Goal: Transaction & Acquisition: Purchase product/service

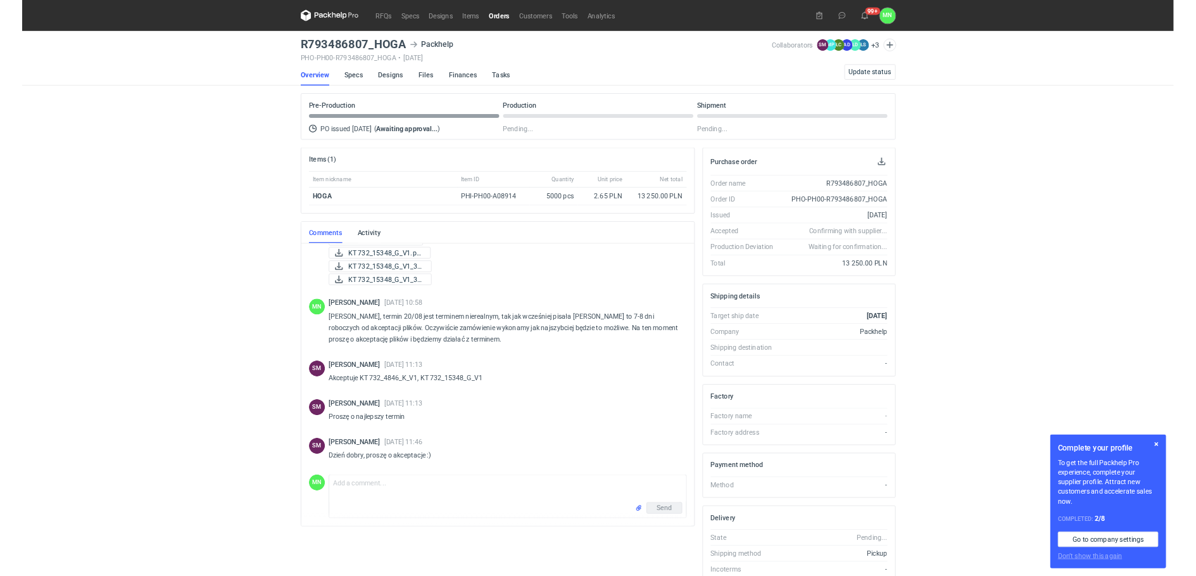
scroll to position [140, 0]
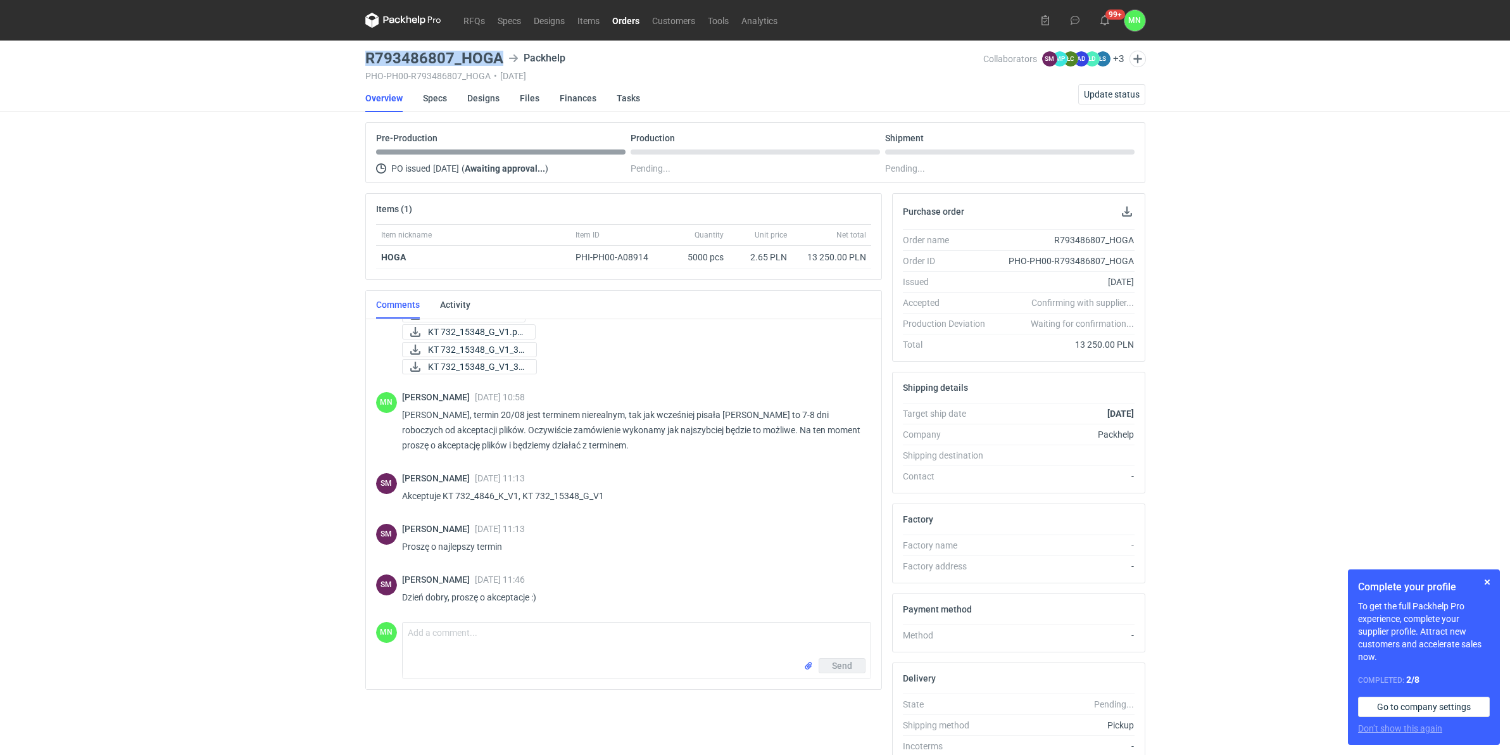
drag, startPoint x: 501, startPoint y: 59, endPoint x: 353, endPoint y: 60, distance: 147.6
click at [353, 60] on div "RFQs Specs Designs Items Orders Customers Tools Analytics 99+ MN Małgorzata Now…" at bounding box center [755, 377] width 1510 height 755
copy h3 "R793486807_HOGA"
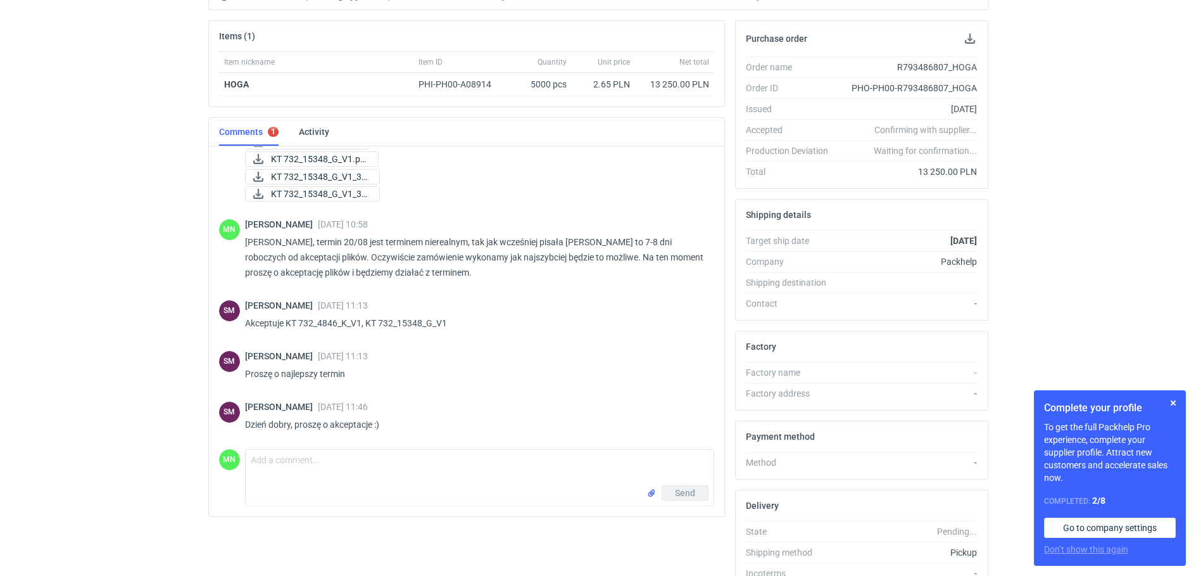
scroll to position [237, 0]
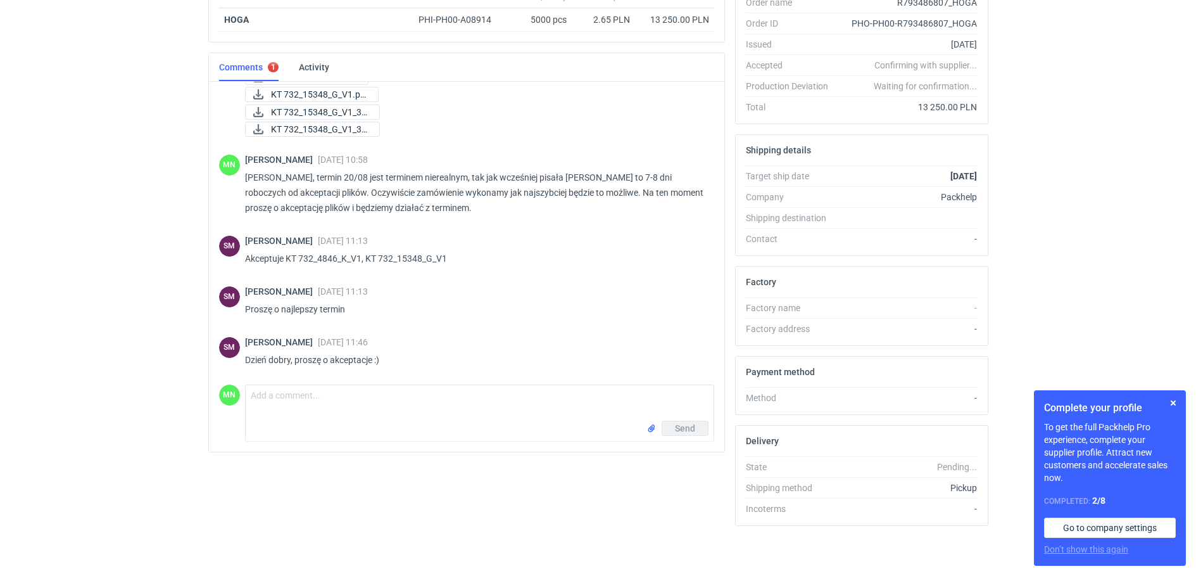
click at [169, 303] on div "RFQs Specs Designs Items Orders Customers Tools Analytics 99+ 99+ MN Małgorzata…" at bounding box center [598, 51] width 1196 height 576
click at [296, 387] on textarea "Comment message" at bounding box center [480, 402] width 468 height 35
type textarea "p"
drag, startPoint x: 291, startPoint y: 360, endPoint x: 244, endPoint y: 366, distance: 47.8
click at [244, 366] on div "SM Sebastian Markut 14 Aug 2025 11:46 Dzień dobry, proszę o akceptacje :)" at bounding box center [466, 354] width 495 height 51
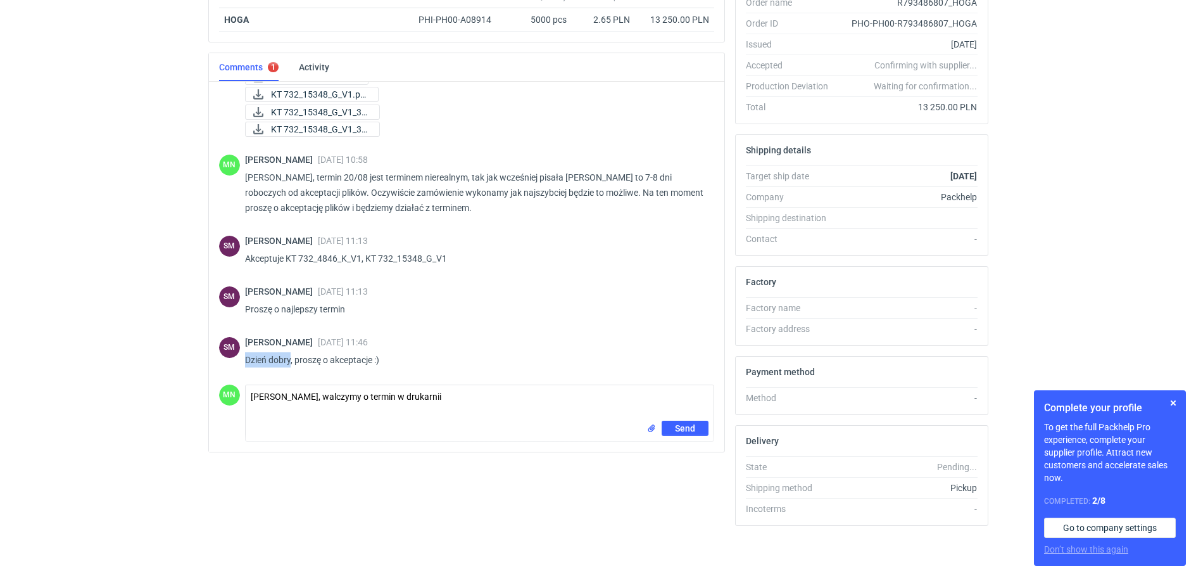
copy p "Dzień dobry"
click at [248, 386] on textarea "Panie Sebastianie, walczymy o termin w drukarnii" at bounding box center [480, 402] width 468 height 35
paste textarea "Dzień dobry"
type textarea "Dzień dobry Panie Sebastianie, walczymy o termin w drukarnii"
drag, startPoint x: 510, startPoint y: 403, endPoint x: 253, endPoint y: 399, distance: 257.8
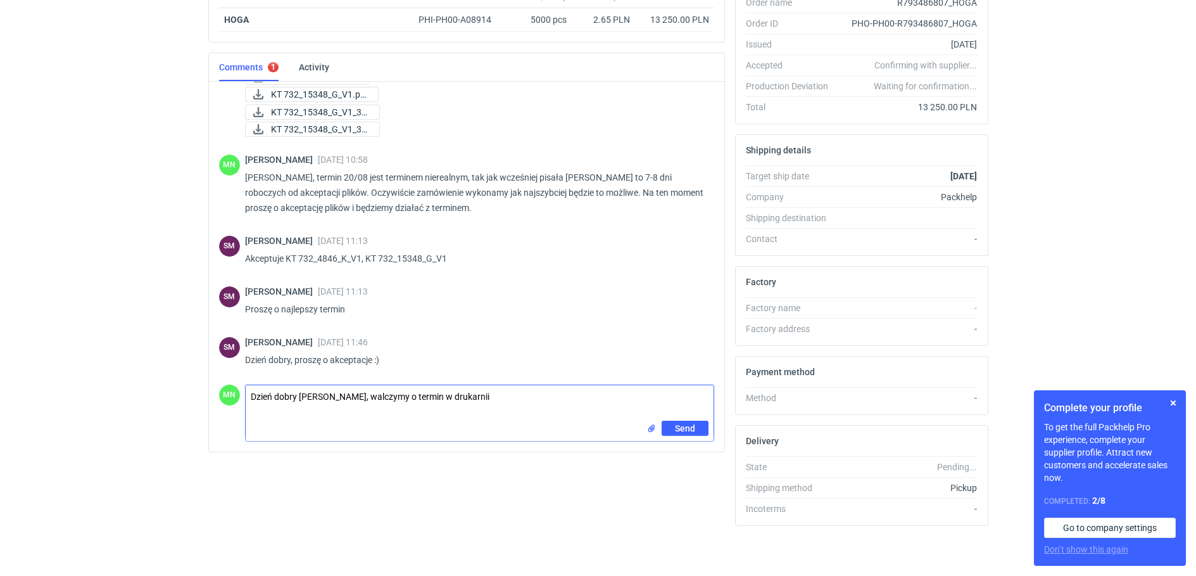
click at [253, 400] on textarea "Dzień dobry Panie Sebastianie, walczymy o termin w drukarnii" at bounding box center [480, 402] width 468 height 35
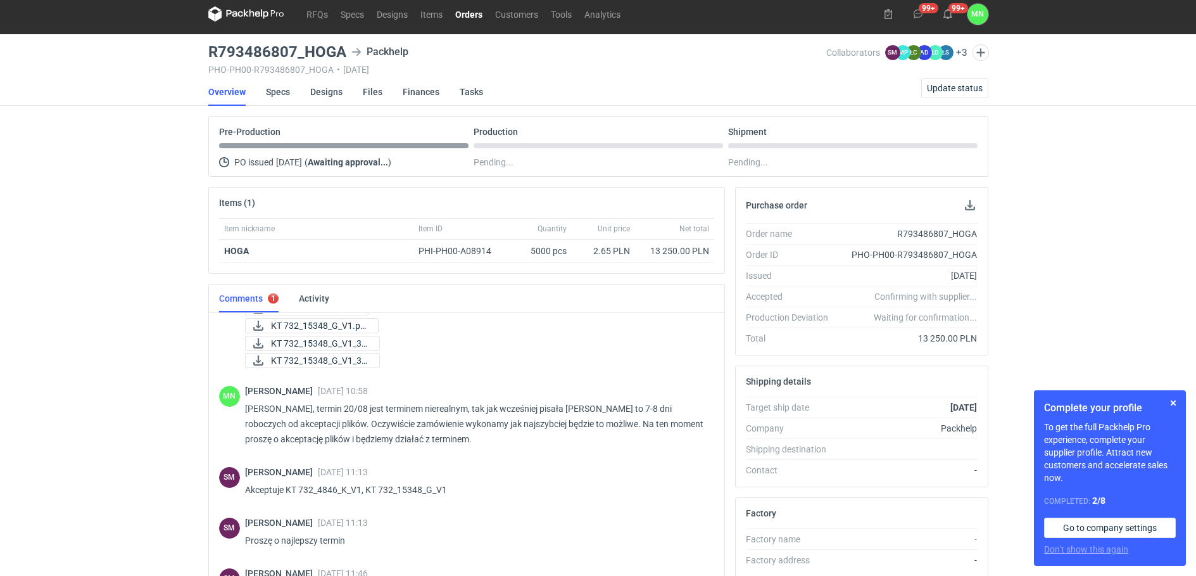
scroll to position [0, 0]
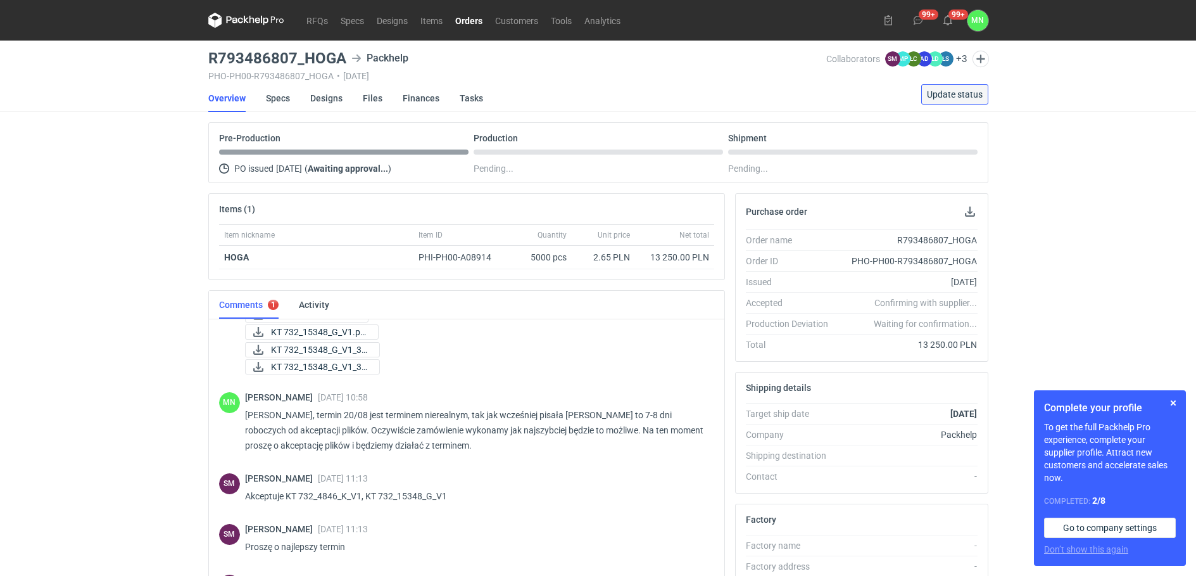
click at [971, 98] on span "Update status" at bounding box center [955, 94] width 56 height 9
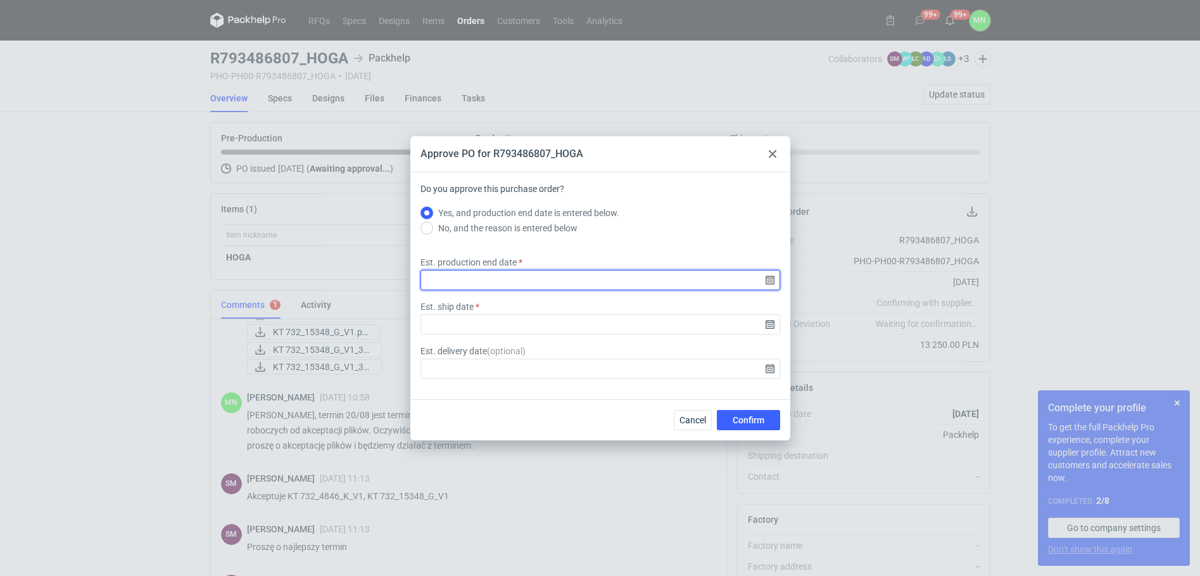
click at [770, 284] on input "Est. production end date" at bounding box center [601, 280] width 360 height 20
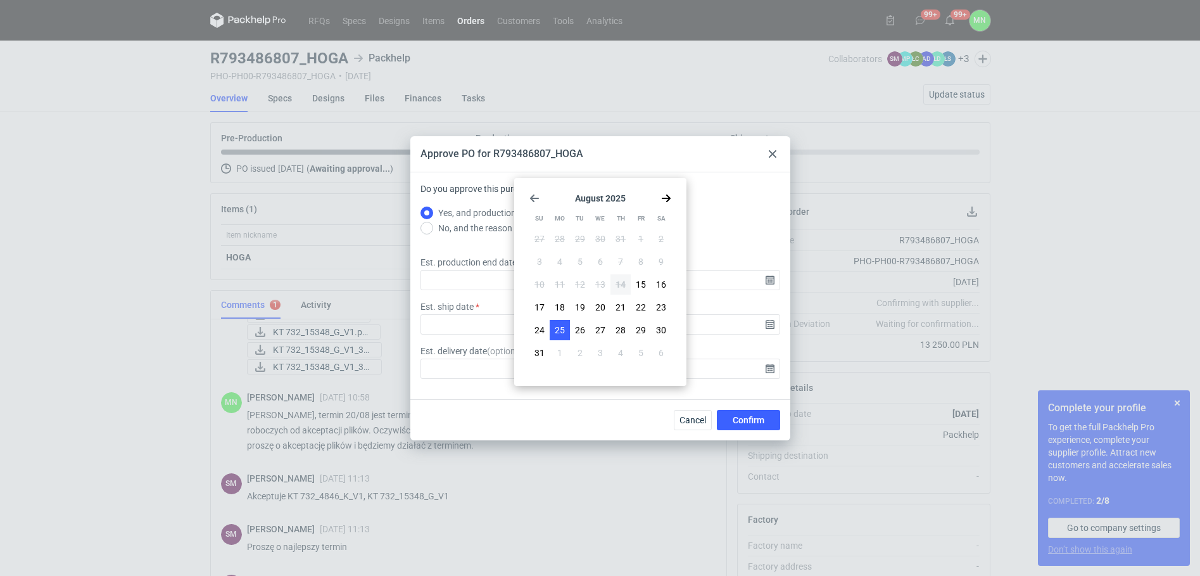
click at [563, 331] on span "25" at bounding box center [560, 330] width 10 height 13
type input "2025-08-25"
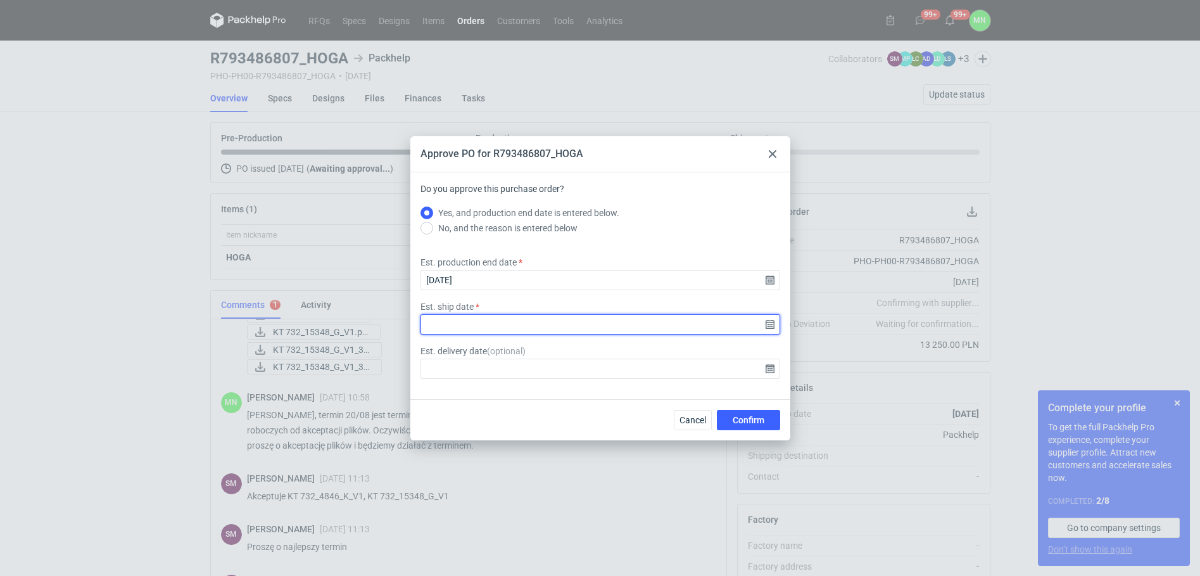
click at [770, 324] on input "Est. ship date" at bounding box center [601, 324] width 360 height 20
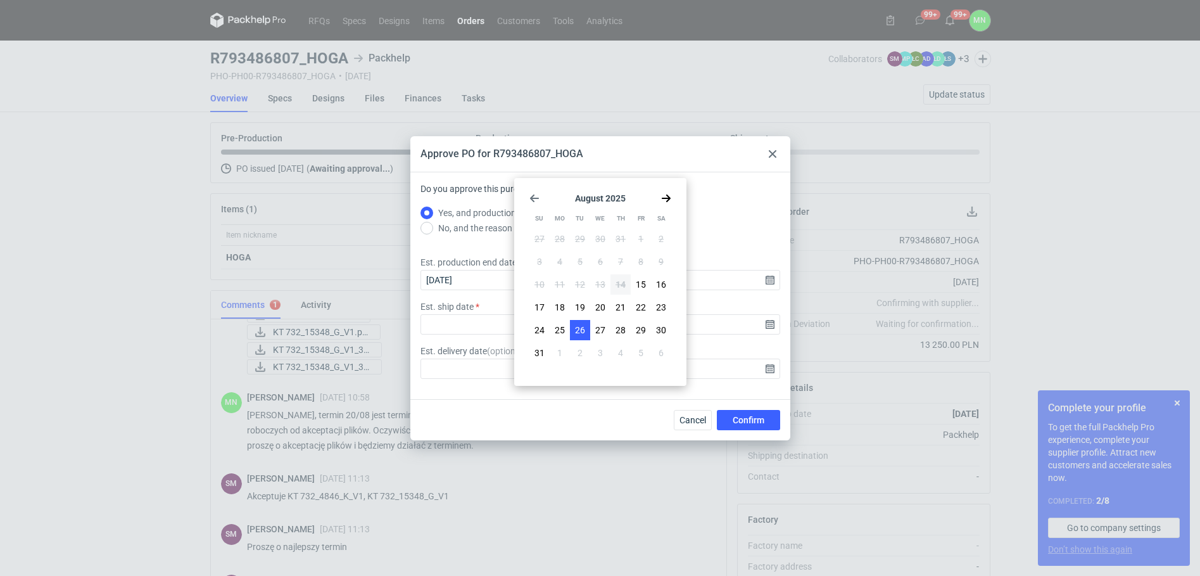
click at [578, 331] on span "26" at bounding box center [580, 330] width 10 height 13
type input "2025-08-26"
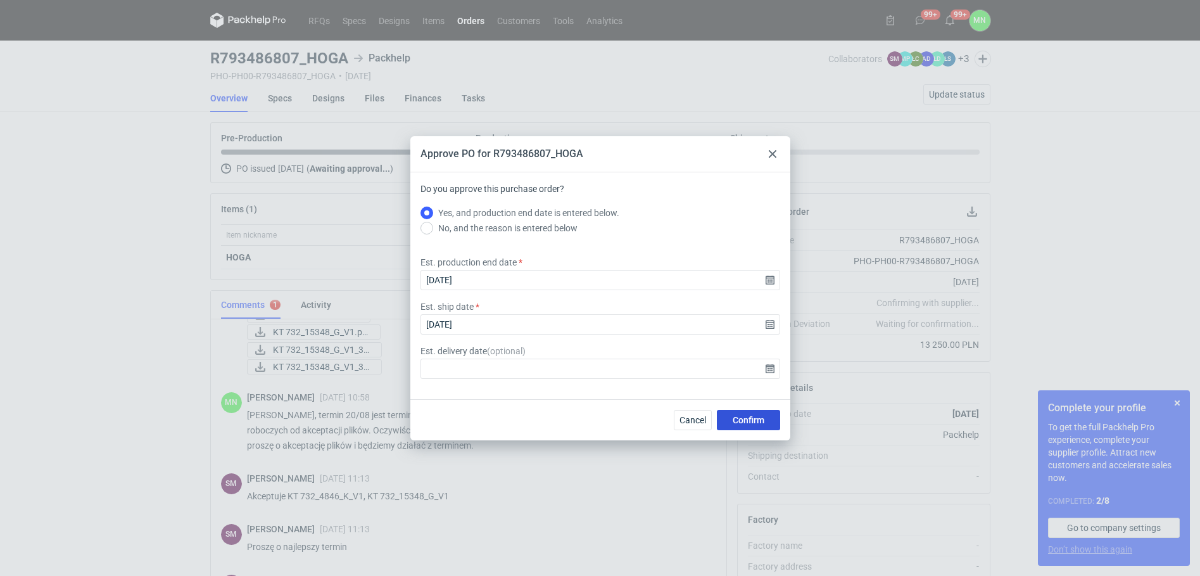
click at [767, 417] on button "Confirm" at bounding box center [748, 420] width 63 height 20
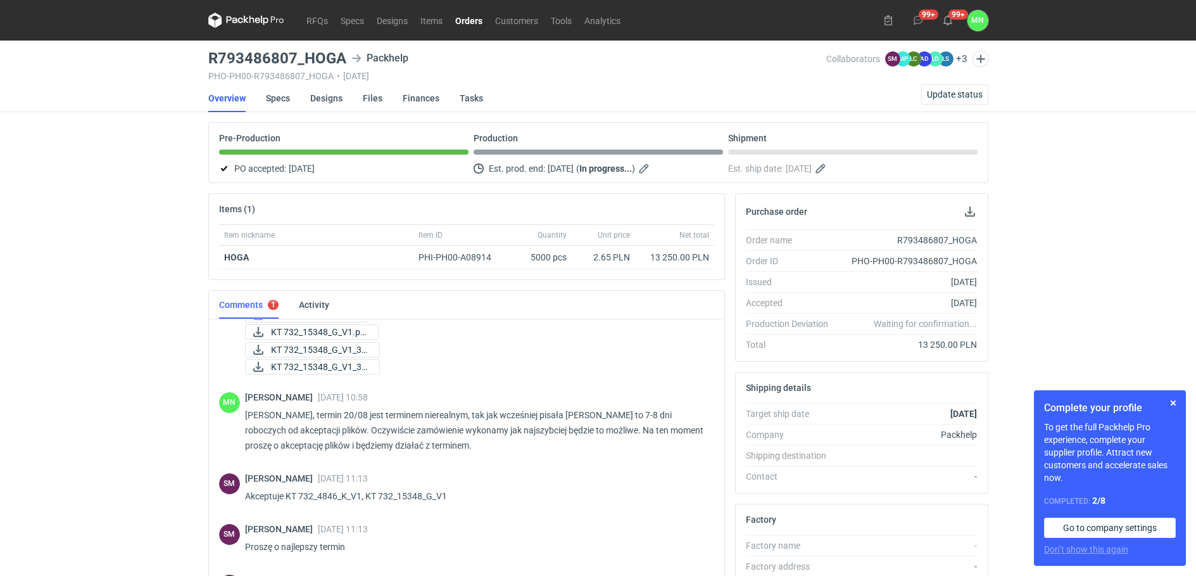
scroll to position [141, 0]
drag, startPoint x: 96, startPoint y: 315, endPoint x: 111, endPoint y: 262, distance: 55.9
click at [96, 315] on div "RFQs Specs Designs Items Orders Customers Tools Analytics 99+ 99+ MN Małgorzata…" at bounding box center [598, 288] width 1196 height 576
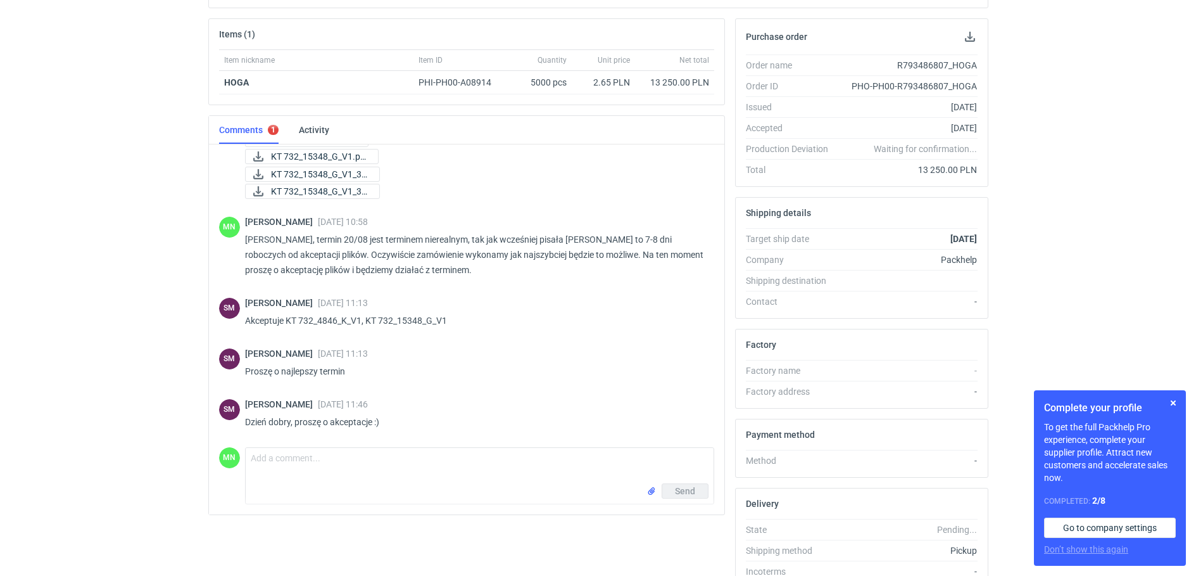
scroll to position [238, 0]
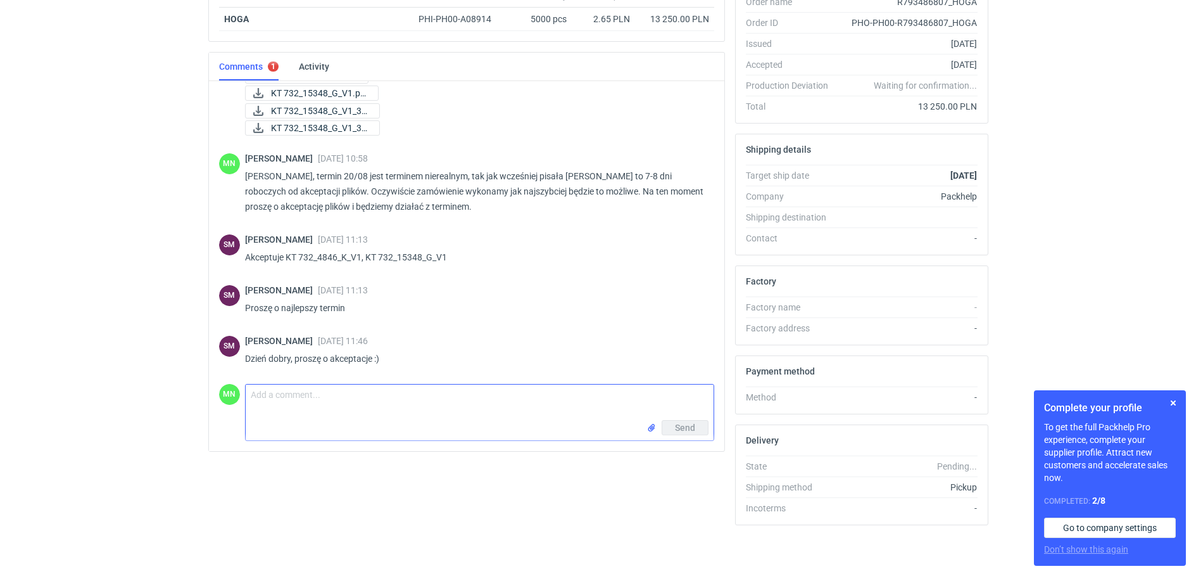
click at [271, 410] on textarea "Comment message" at bounding box center [480, 401] width 468 height 35
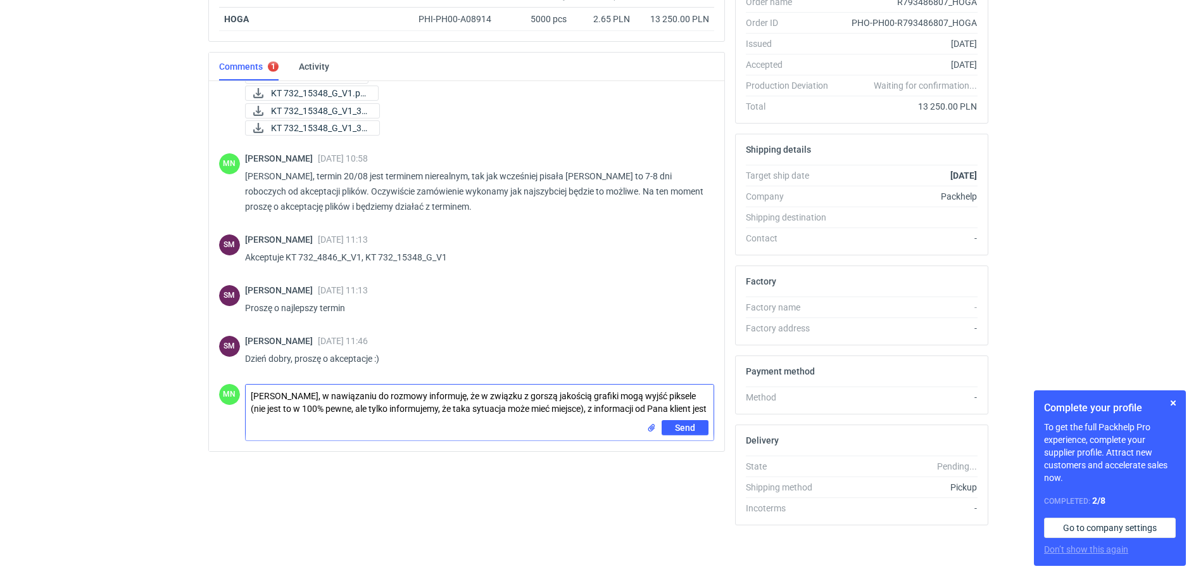
scroll to position [0, 0]
click at [412, 421] on textarea "Panie Sebastianie, w nawiązaniu do rozmowy informuję, że w związku z gorszą jak…" at bounding box center [480, 406] width 468 height 44
click at [411, 421] on textarea "Panie Sebastianie, w nawiązaniu do rozmowy informuję, że w związku z gorszą jak…" at bounding box center [480, 406] width 468 height 44
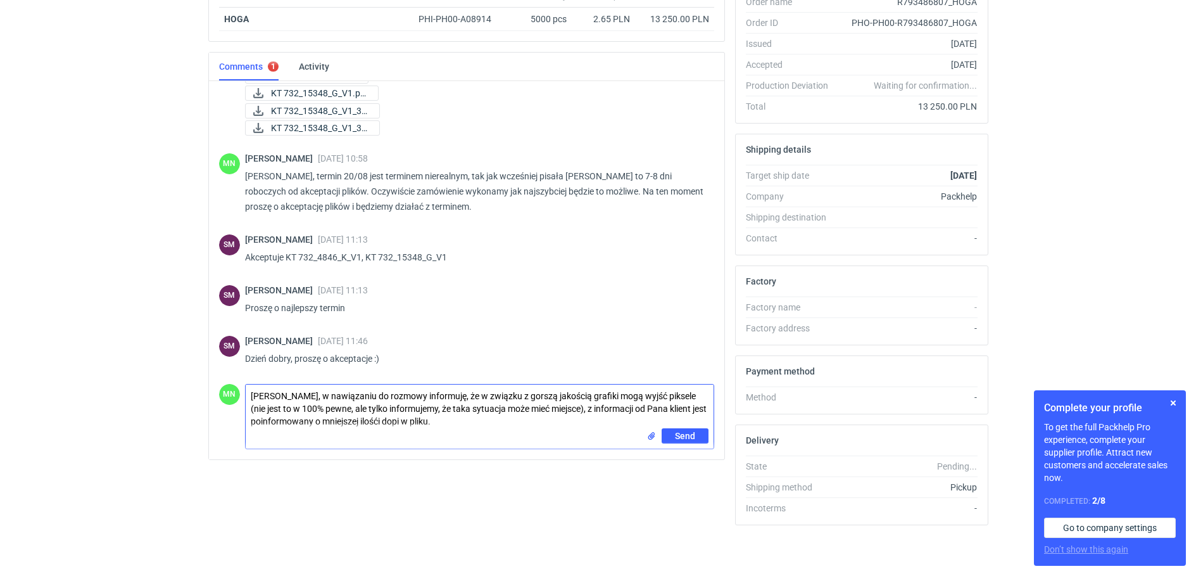
click at [410, 421] on textarea "Panie Sebastianie, w nawiązaniu do rozmowy informuję, że w związku z gorszą jak…" at bounding box center [480, 406] width 468 height 44
type textarea "Panie Sebastianie, w nawiązaniu do rozmowy informuję, że w związku z gorszą jak…"
click at [674, 435] on button "Send" at bounding box center [685, 435] width 47 height 15
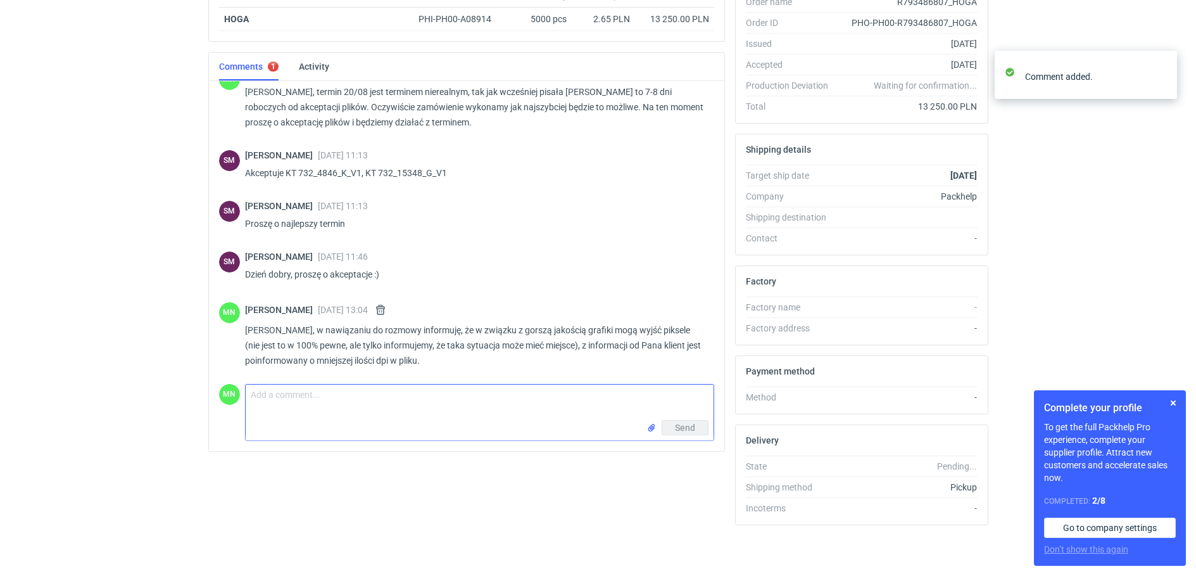
scroll to position [227, 0]
click at [1174, 401] on button "button" at bounding box center [1173, 402] width 15 height 15
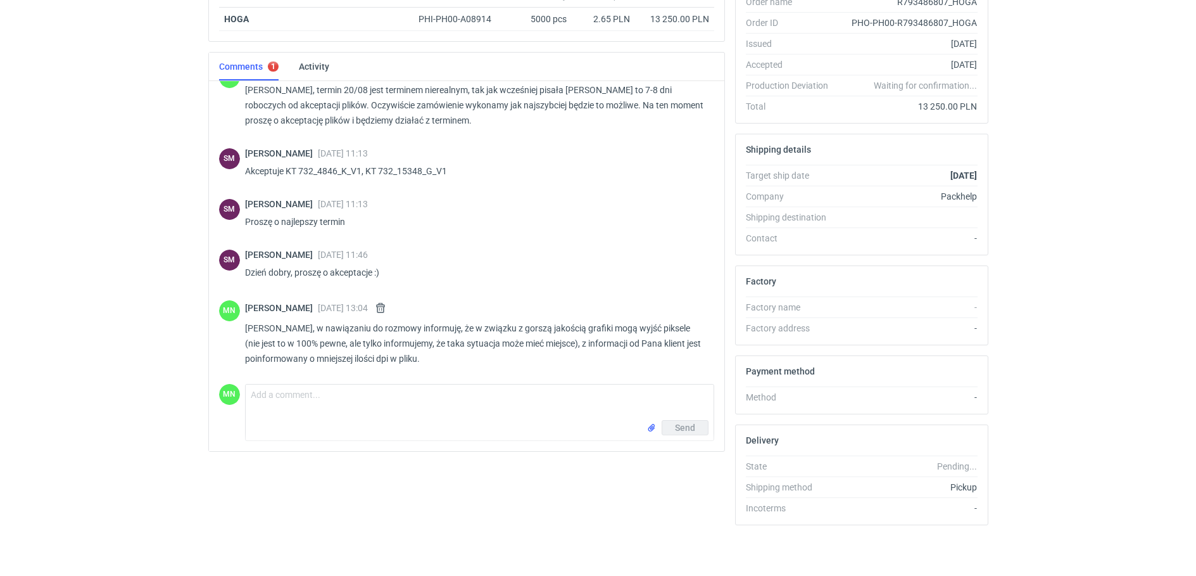
click at [116, 269] on div "RFQs Specs Designs Items Orders Customers Tools Analytics 99+ 99+ MN Małgorzata…" at bounding box center [598, 50] width 1196 height 576
click at [131, 338] on html "RFQs Specs Designs Items Orders Customers Tools Analytics 99+ 99+ MN Małgorzata…" at bounding box center [598, 50] width 1196 height 576
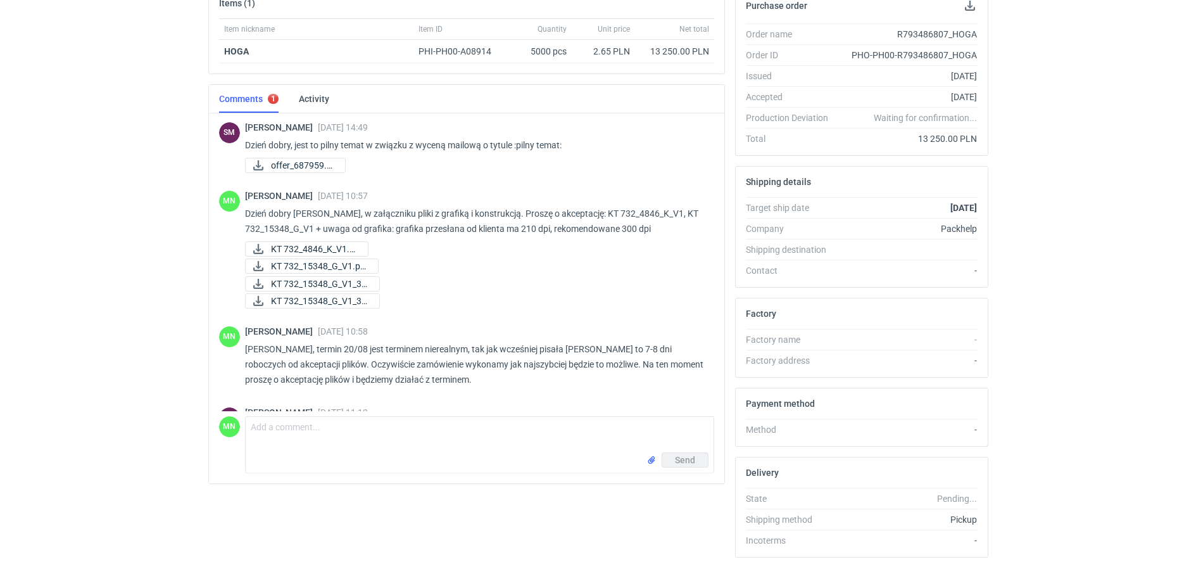
scroll to position [0, 0]
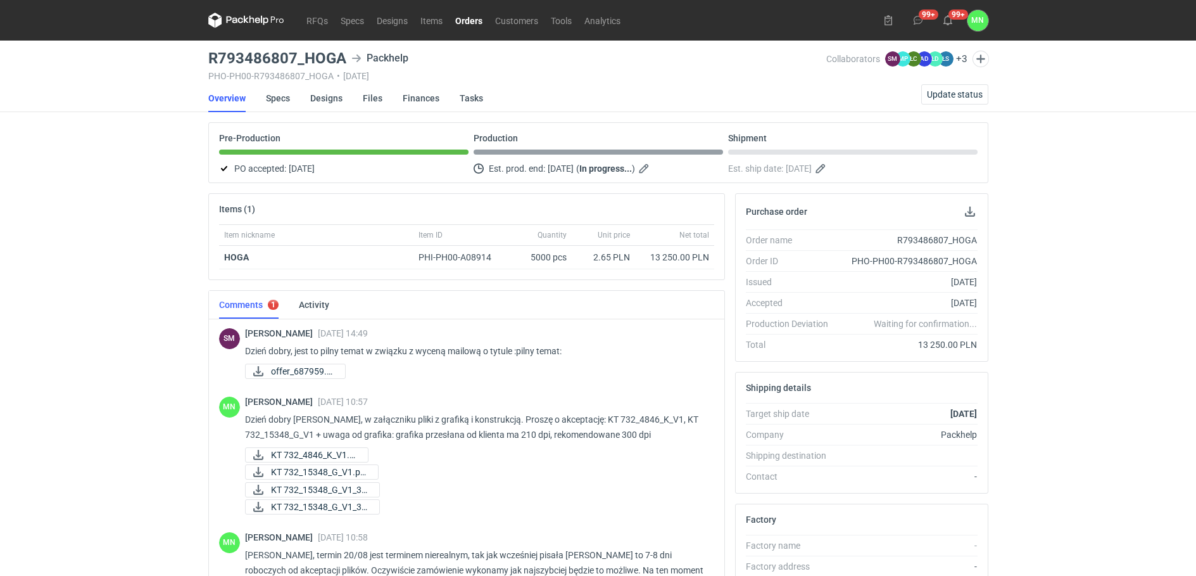
click at [462, 23] on link "Orders" at bounding box center [469, 20] width 40 height 15
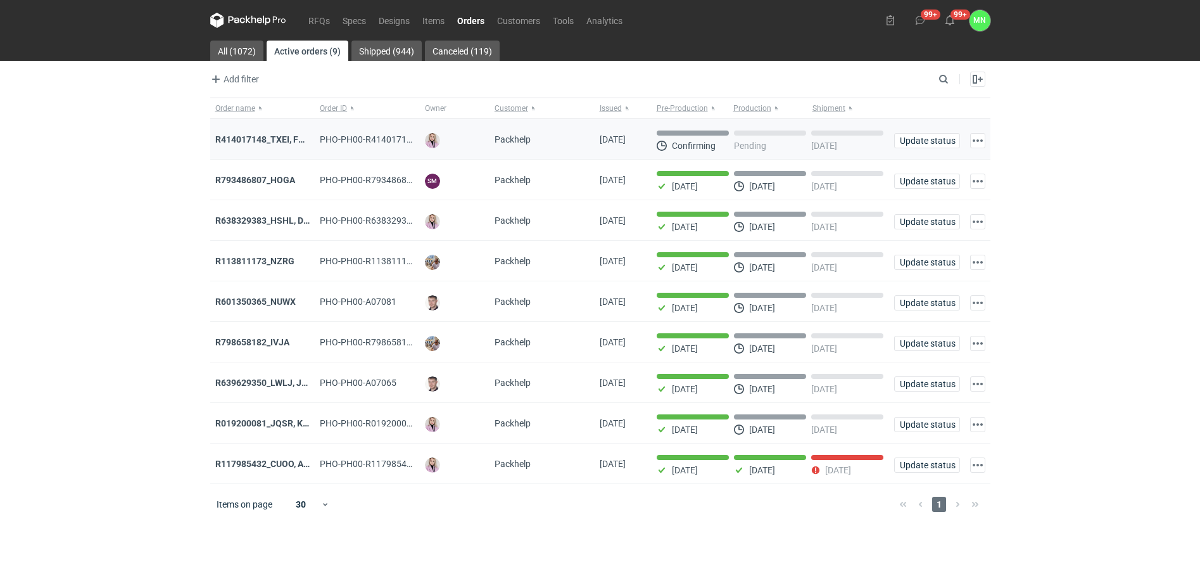
click at [270, 131] on div "R414017148_TXEI, FODU, EARC" at bounding box center [262, 139] width 105 height 41
drag, startPoint x: 260, startPoint y: 139, endPoint x: 282, endPoint y: 143, distance: 23.2
click at [261, 139] on strong "R414017148_TXEI, FODU, EARC" at bounding box center [278, 139] width 127 height 10
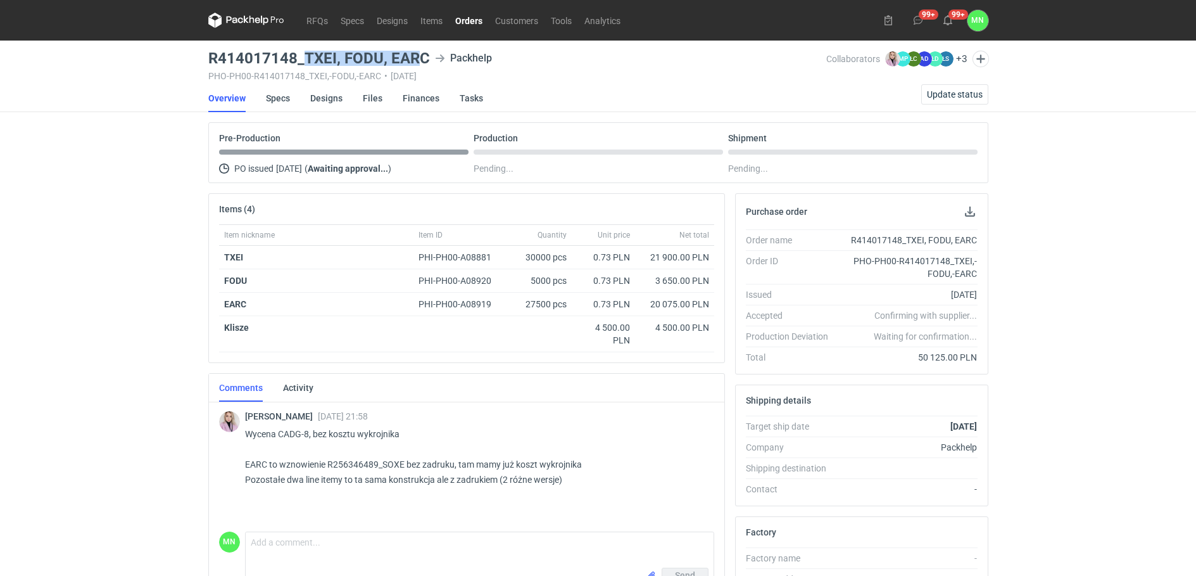
drag, startPoint x: 307, startPoint y: 57, endPoint x: 420, endPoint y: 56, distance: 113.4
click at [420, 56] on h3 "R414017148_TXEI, FODU, EARC" at bounding box center [319, 58] width 222 height 15
click at [465, 20] on link "Orders" at bounding box center [469, 20] width 40 height 15
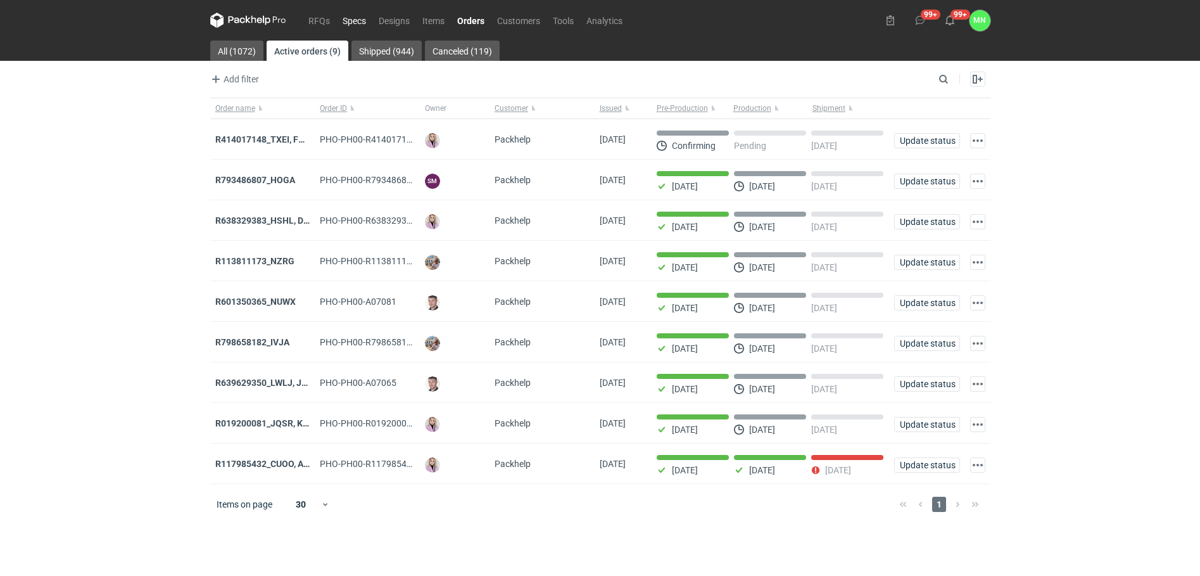
click at [359, 20] on link "Specs" at bounding box center [354, 20] width 36 height 15
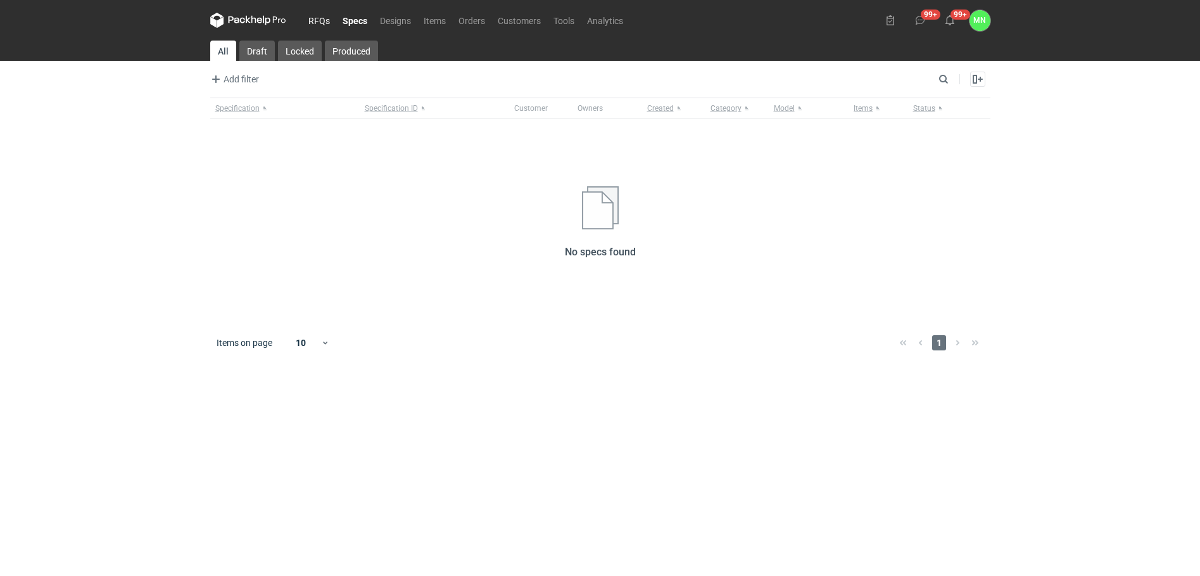
click at [323, 15] on link "RFQs" at bounding box center [319, 20] width 34 height 15
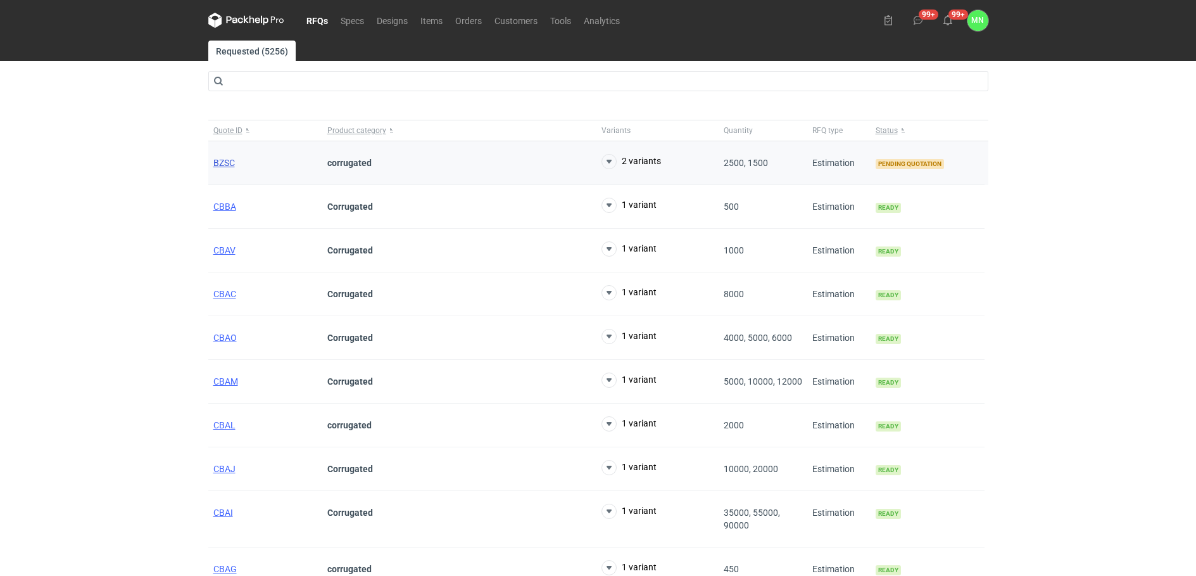
click at [221, 165] on span "BZSC" at bounding box center [224, 163] width 22 height 10
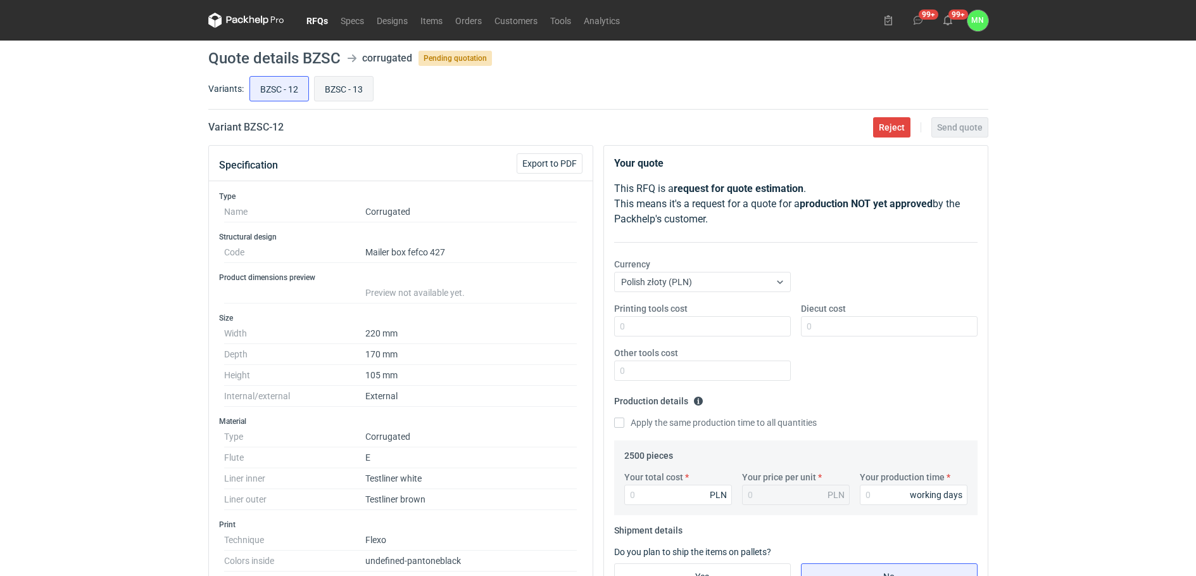
click at [352, 87] on input "BZSC - 13" at bounding box center [344, 89] width 58 height 24
radio input "true"
drag, startPoint x: 296, startPoint y: 84, endPoint x: 298, endPoint y: 70, distance: 13.4
click at [295, 84] on input "BZSC - 12" at bounding box center [279, 89] width 58 height 24
radio input "true"
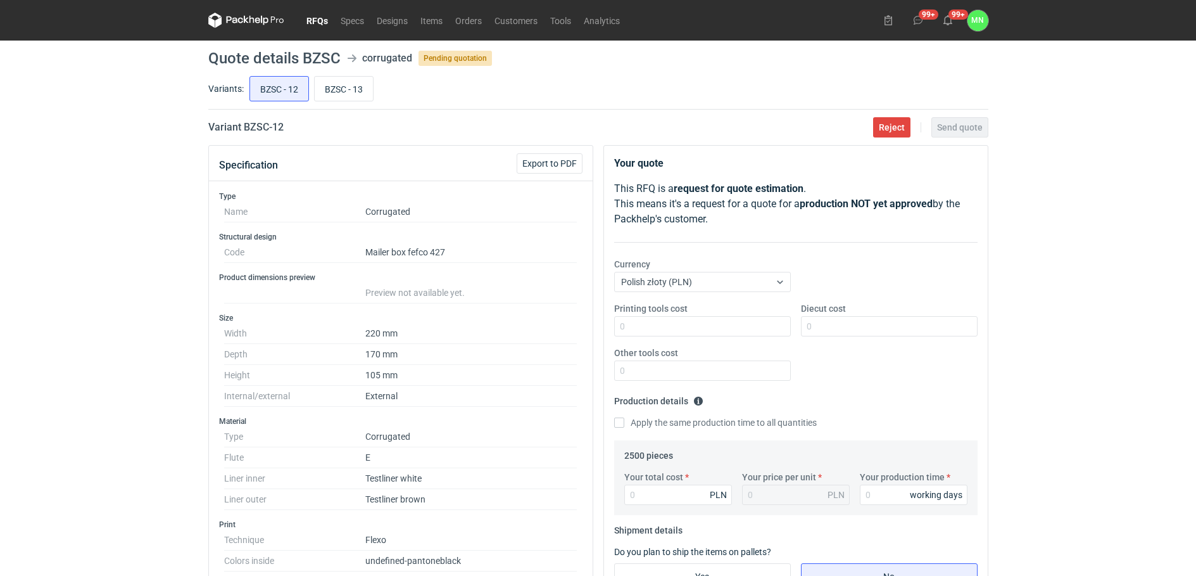
click at [185, 29] on header "RFQs Specs Designs Items Orders Customers Tools Analytics 99+ 99+ MN Małgorzata…" at bounding box center [598, 20] width 1196 height 41
drag, startPoint x: 305, startPoint y: 126, endPoint x: 243, endPoint y: 134, distance: 62.5
click at [243, 134] on div "Variant BZSC - 12 Reject Send quote" at bounding box center [598, 127] width 780 height 15
copy h2 "BZSC - 12"
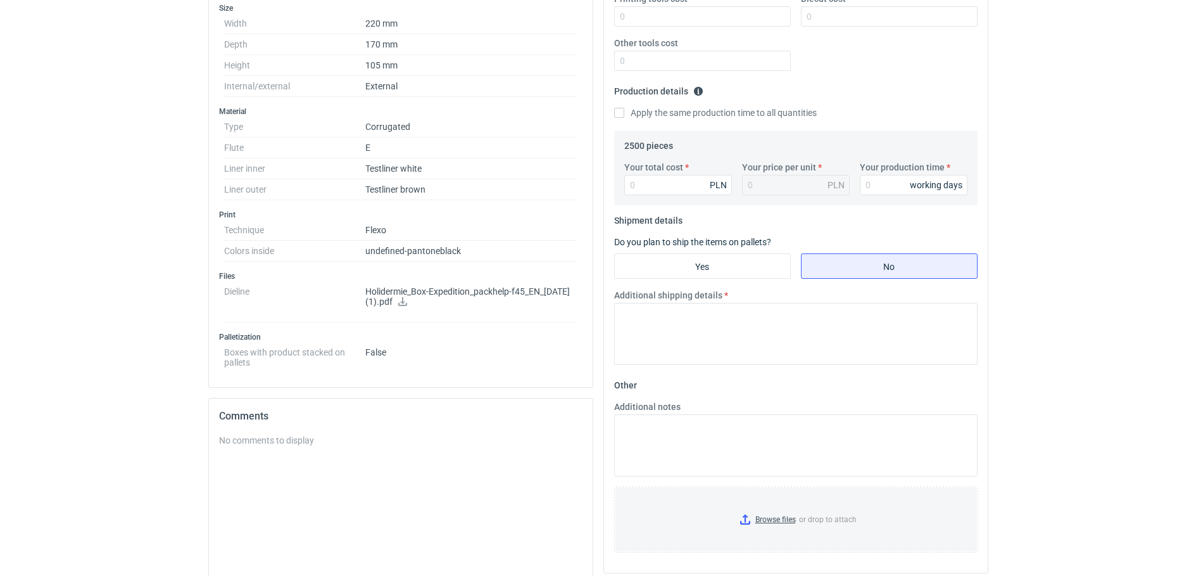
scroll to position [317, 0]
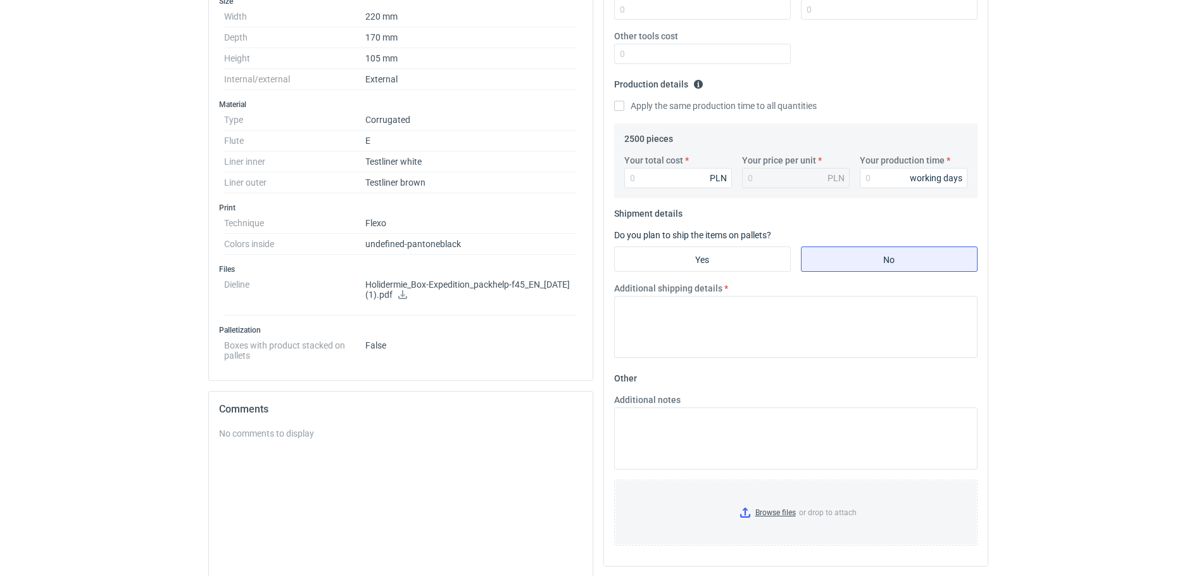
click at [407, 294] on icon at bounding box center [402, 294] width 9 height 9
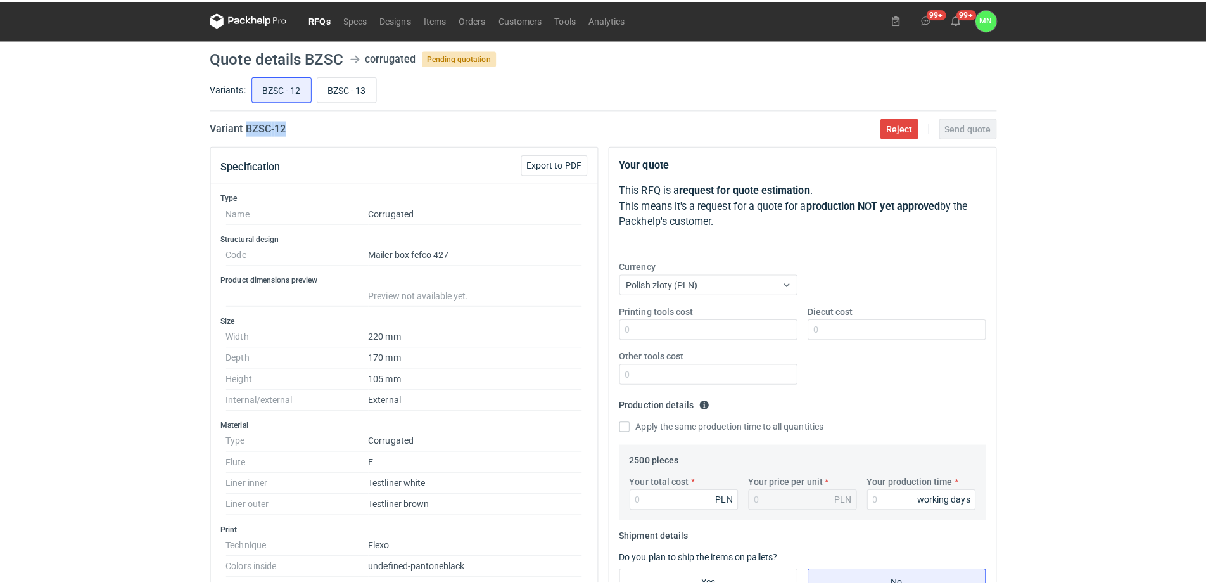
scroll to position [0, 0]
